Goal: Find specific page/section

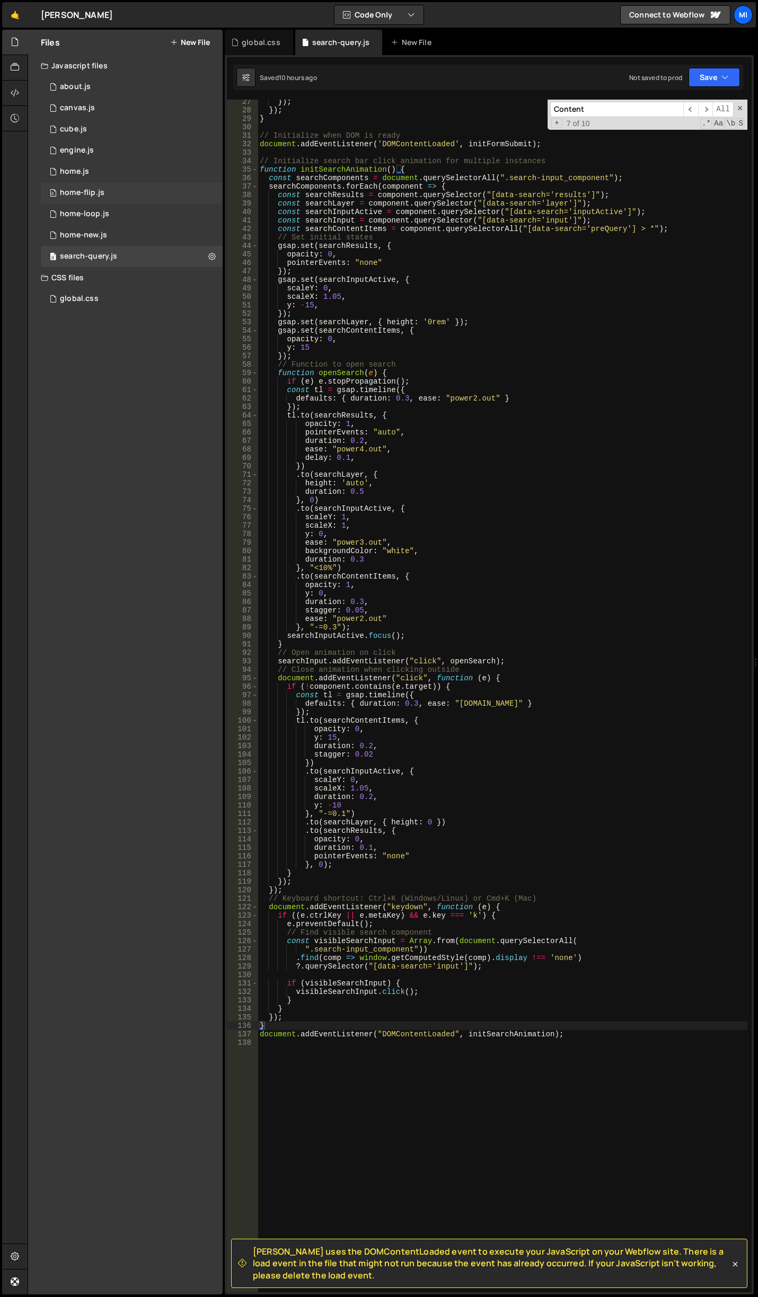
scroll to position [223, 0]
click at [6, 10] on link "🤙" at bounding box center [15, 14] width 26 height 25
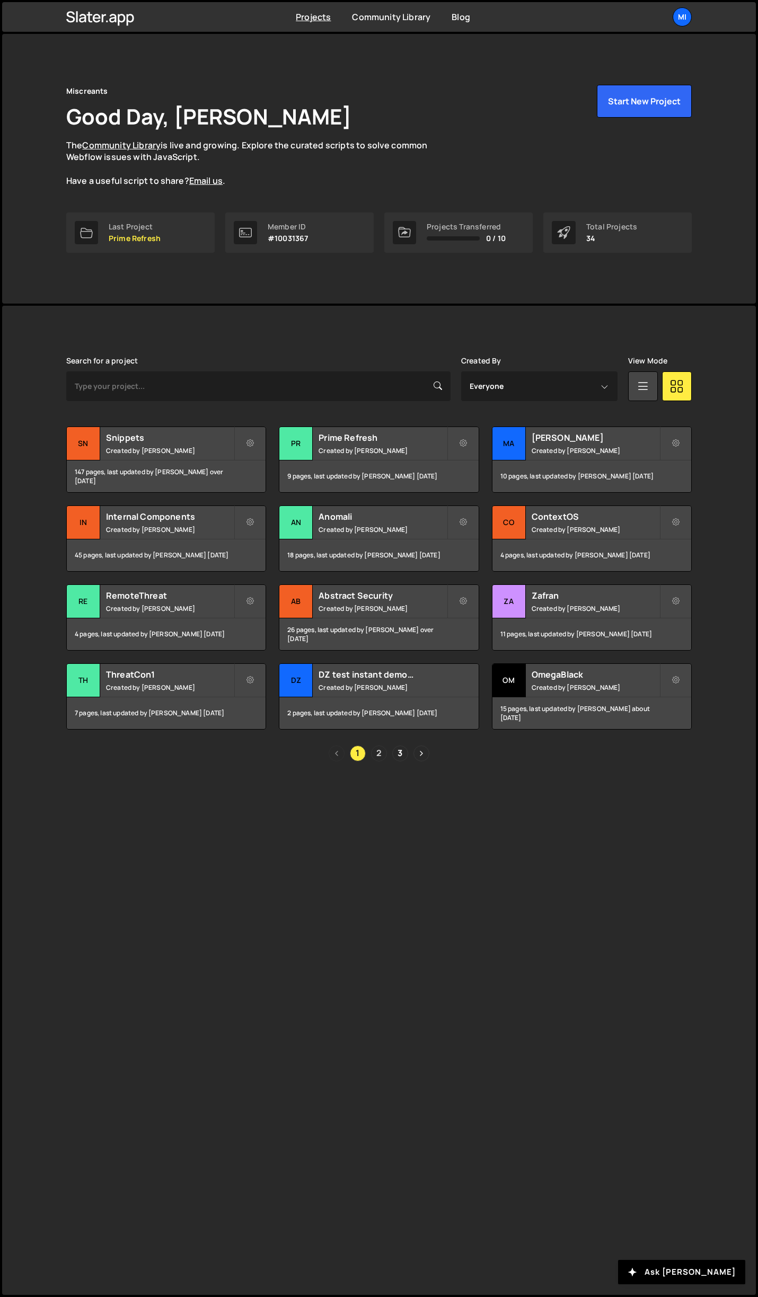
click at [378, 754] on link "2" at bounding box center [379, 753] width 16 height 16
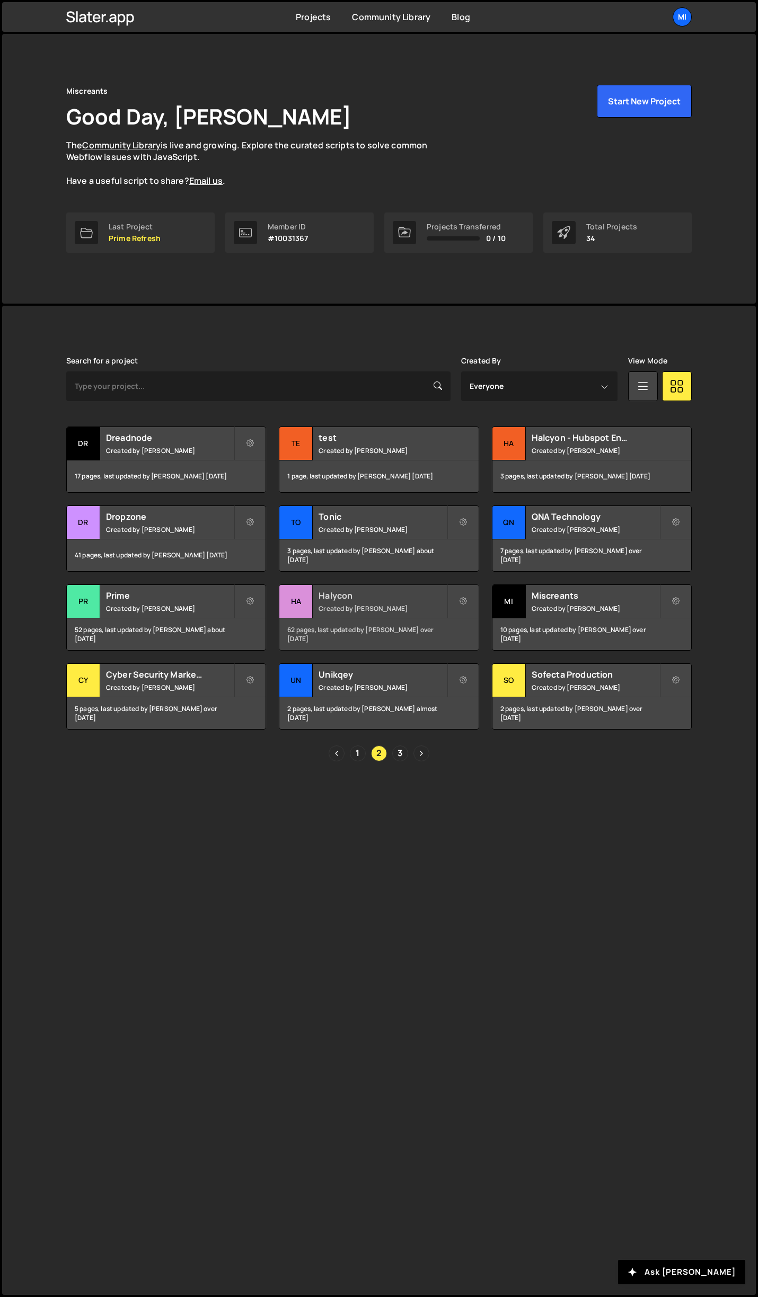
click at [367, 600] on h2 "Halycon" at bounding box center [382, 596] width 128 height 12
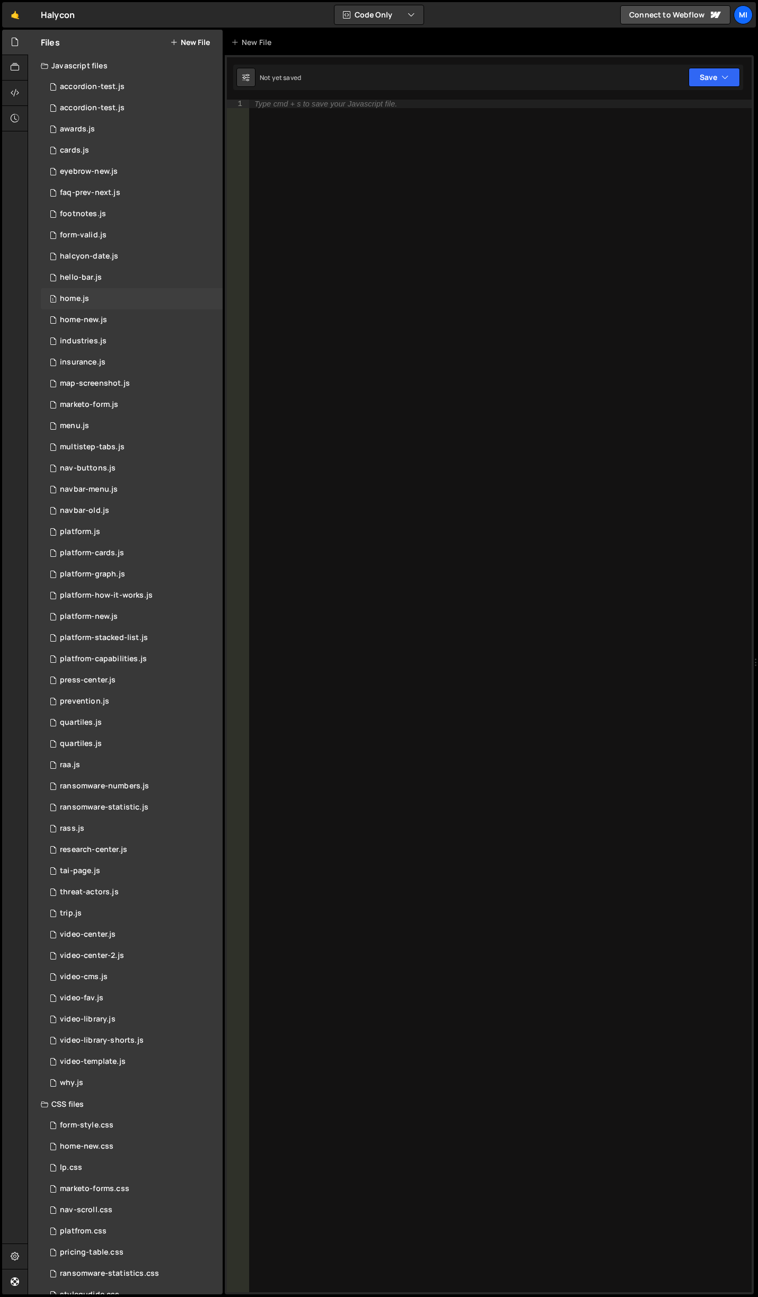
click at [129, 288] on div "1 home.js 0" at bounding box center [132, 298] width 182 height 21
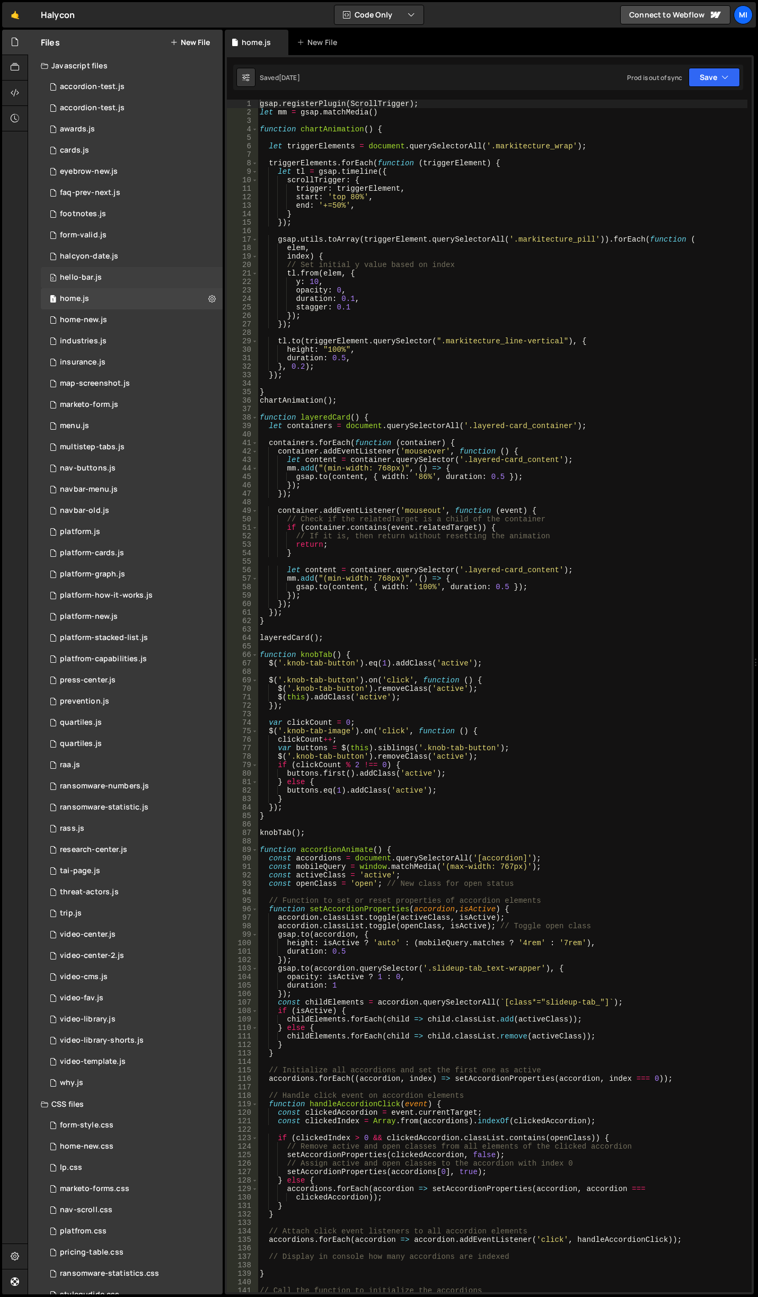
scroll to position [2797, 0]
click at [129, 285] on div "0 hello-bar.js 0" at bounding box center [132, 277] width 182 height 21
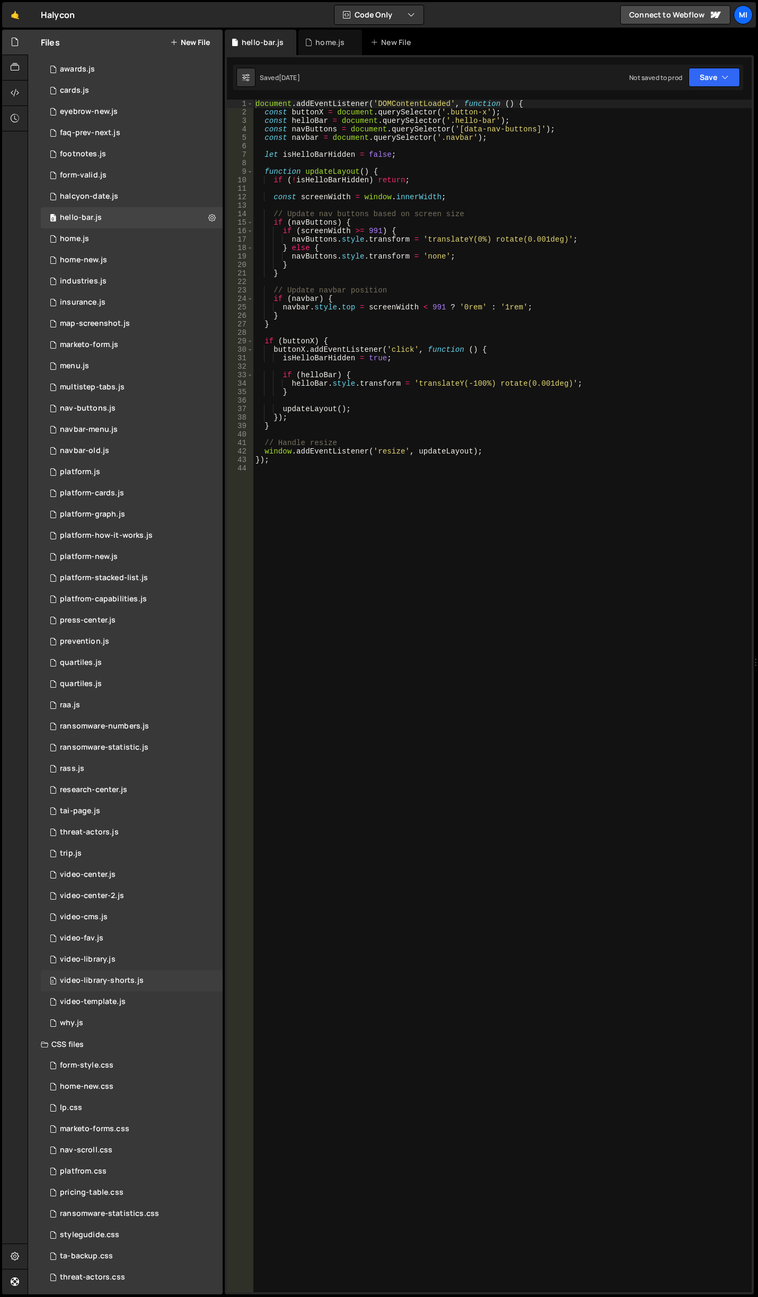
scroll to position [85, 0]
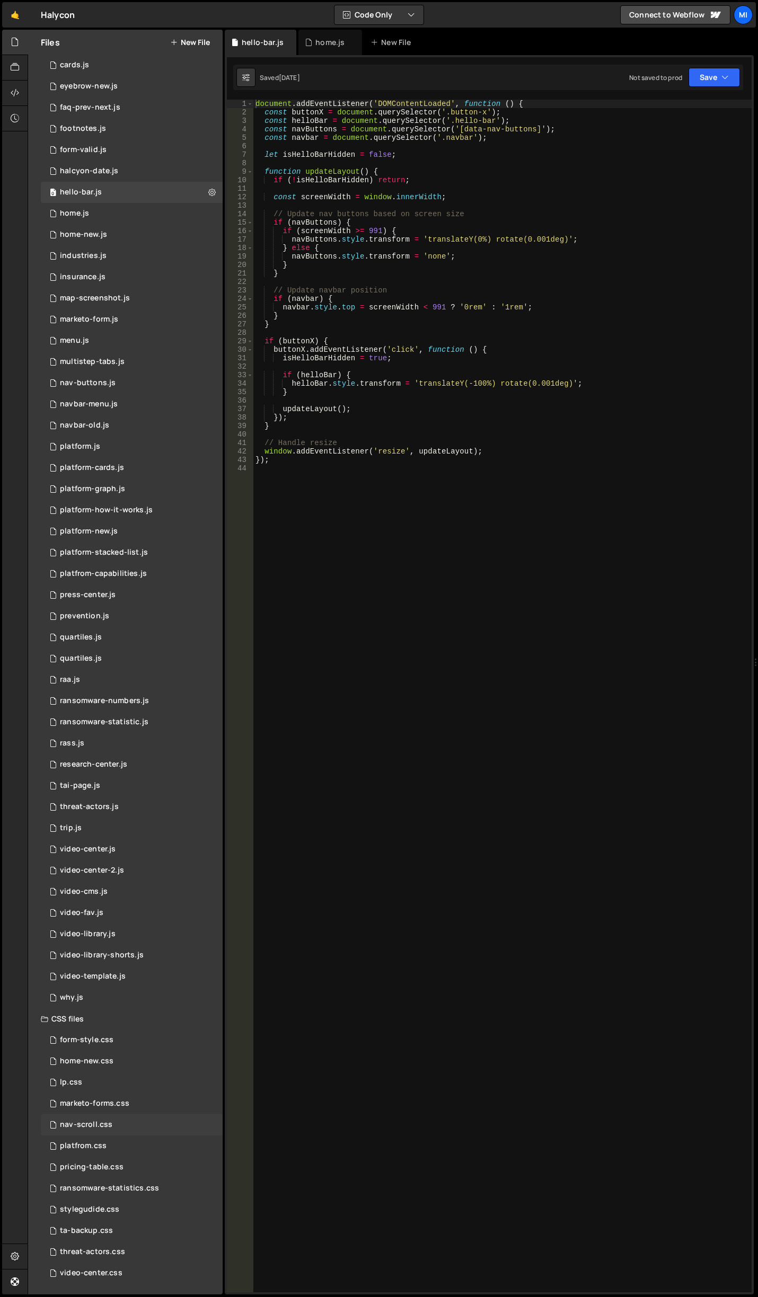
click at [137, 1126] on div "nav-scroll.css 0" at bounding box center [132, 1124] width 182 height 21
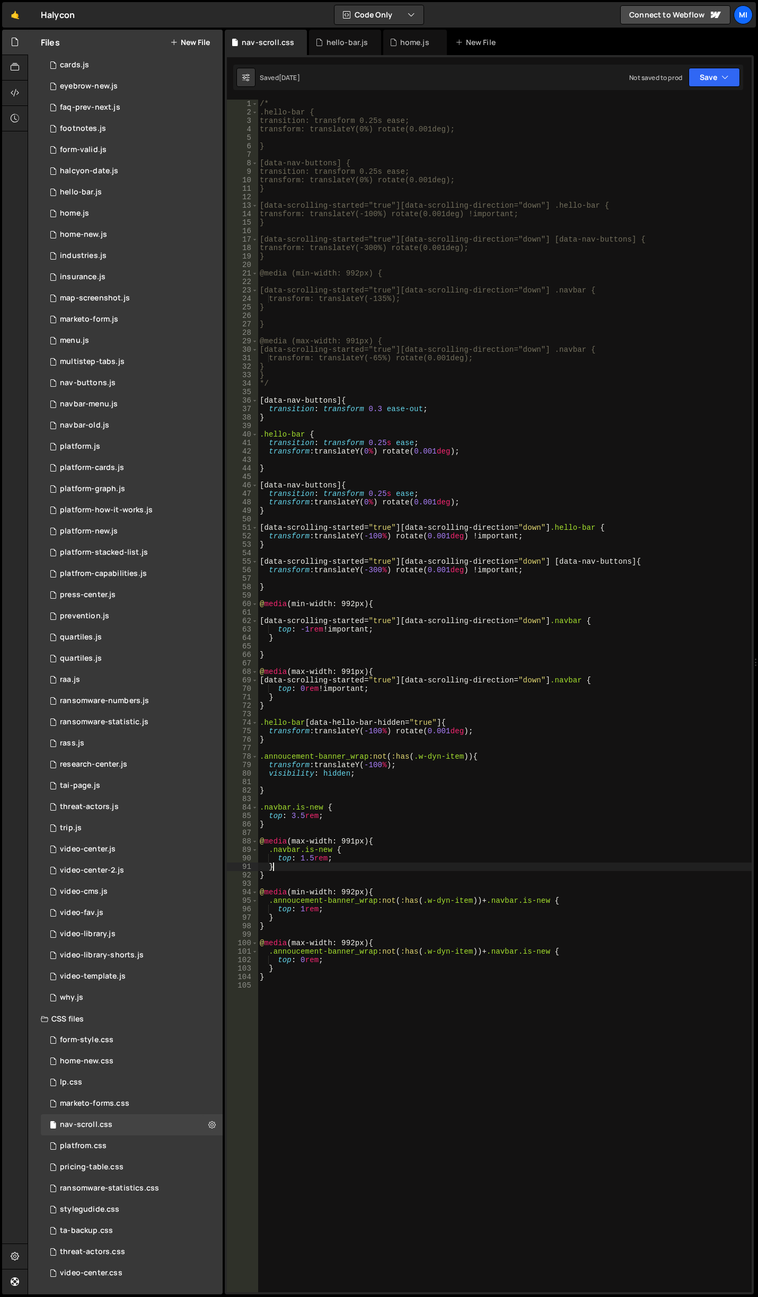
click at [451, 867] on div "/* .hello-bar { transition: transform 0.25s ease; transform: translateY(0%) rot…" at bounding box center [504, 705] width 494 height 1210
click at [299, 964] on div "/* .hello-bar { transition: transform 0.25s ease; transform: translateY(0%) rot…" at bounding box center [504, 705] width 494 height 1210
click at [396, 849] on div "/* .hello-bar { transition: transform 0.25s ease; transform: translateY(0%) rot…" at bounding box center [504, 705] width 494 height 1210
click at [400, 869] on div "/* .hello-bar { transition: transform 0.25s ease; transform: translateY(0%) rot…" at bounding box center [504, 705] width 494 height 1210
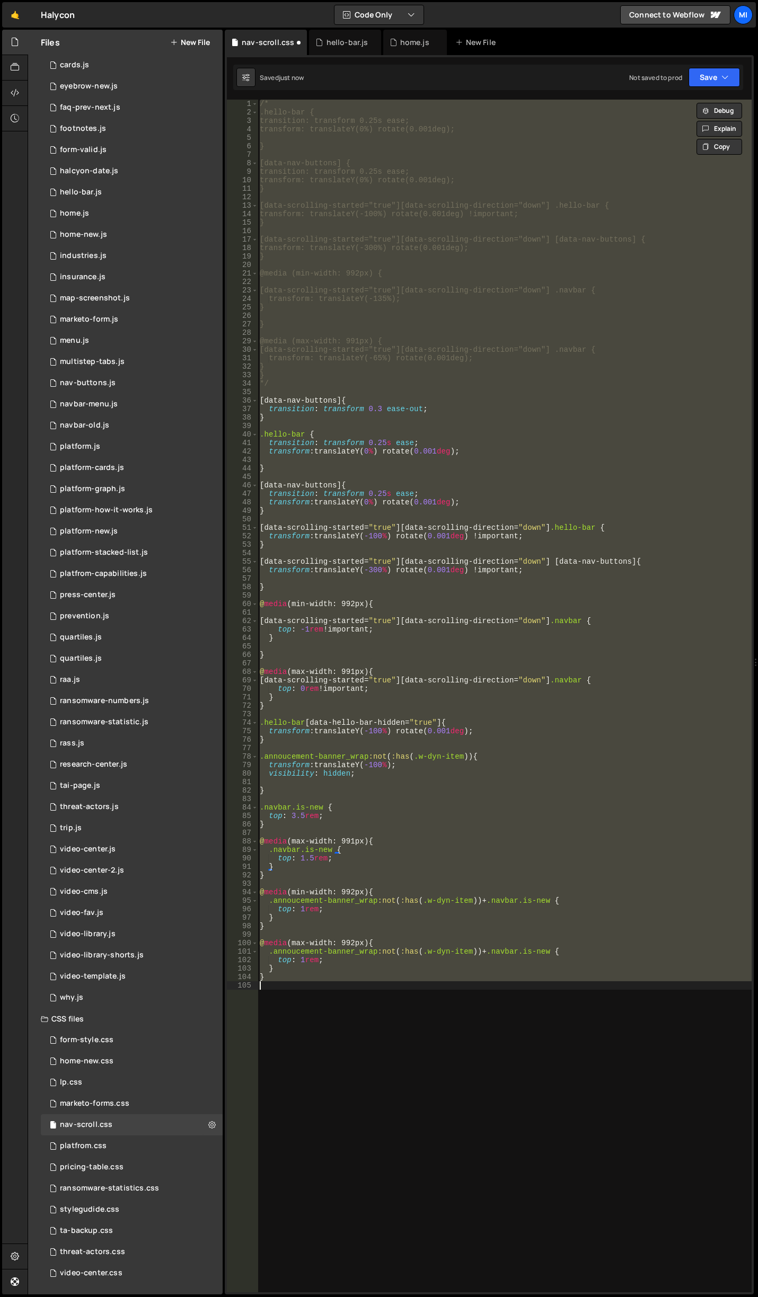
scroll to position [0, 0]
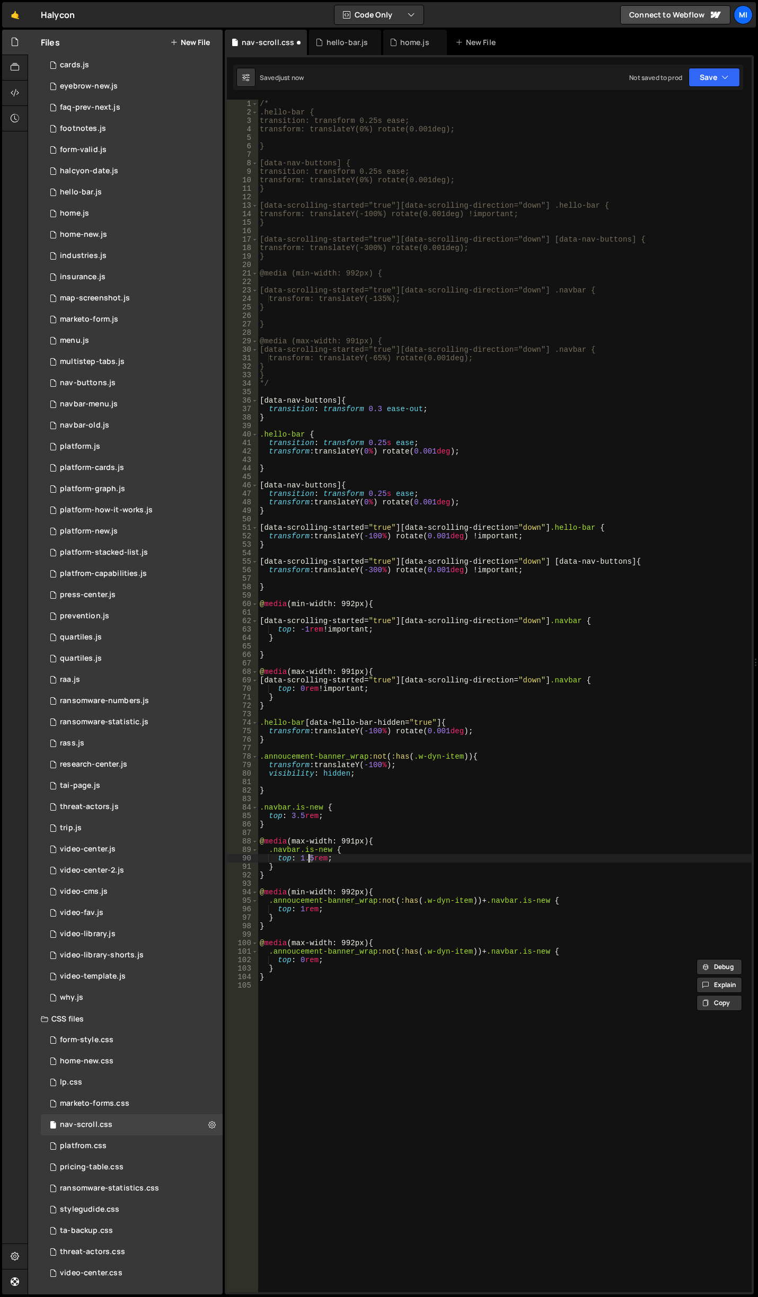
click at [308, 859] on div "/* .hello-bar { transition: transform 0.25s ease; transform: translateY(0%) rot…" at bounding box center [504, 705] width 494 height 1210
drag, startPoint x: 301, startPoint y: 858, endPoint x: 312, endPoint y: 857, distance: 11.2
click at [312, 857] on div "/* .hello-bar { transition: transform 0.25s ease; transform: translateY(0%) rot…" at bounding box center [504, 705] width 494 height 1210
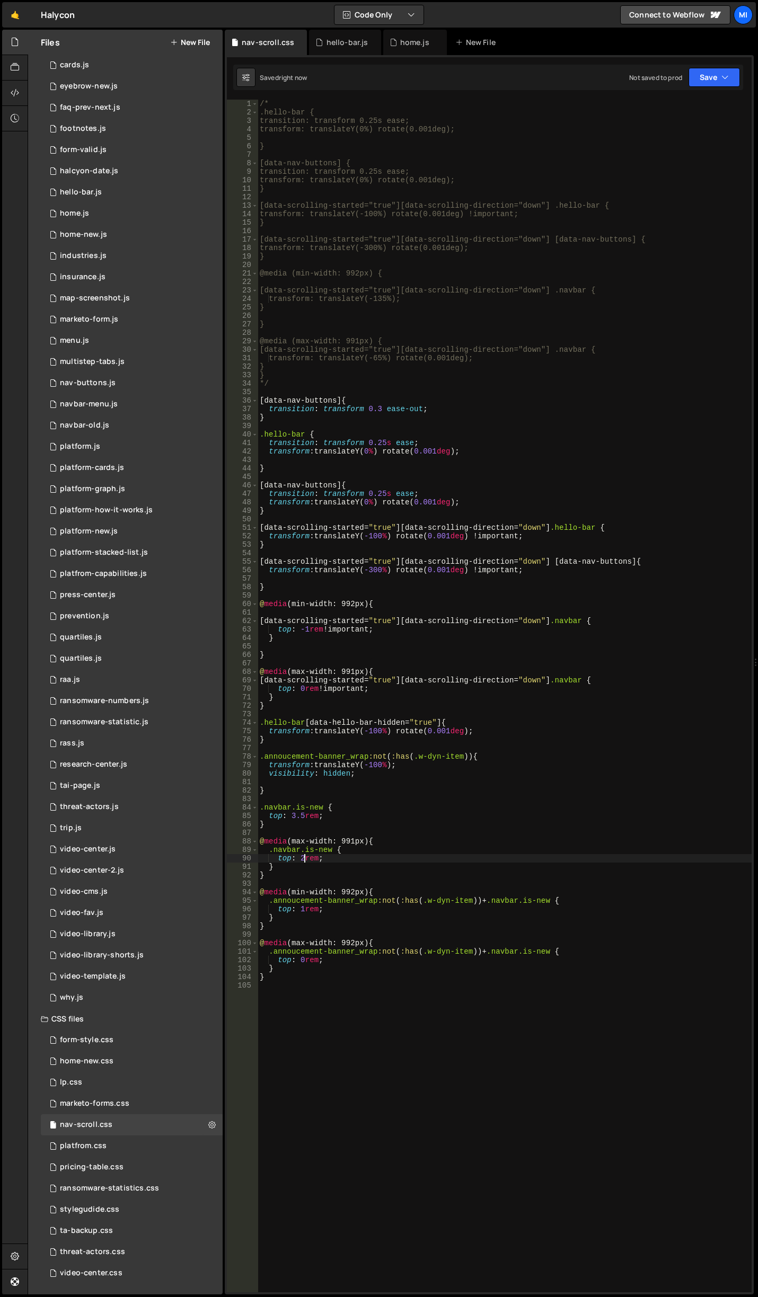
type textarea "top: 2rem;"
